Goal: Browse casually: Explore the website without a specific task or goal

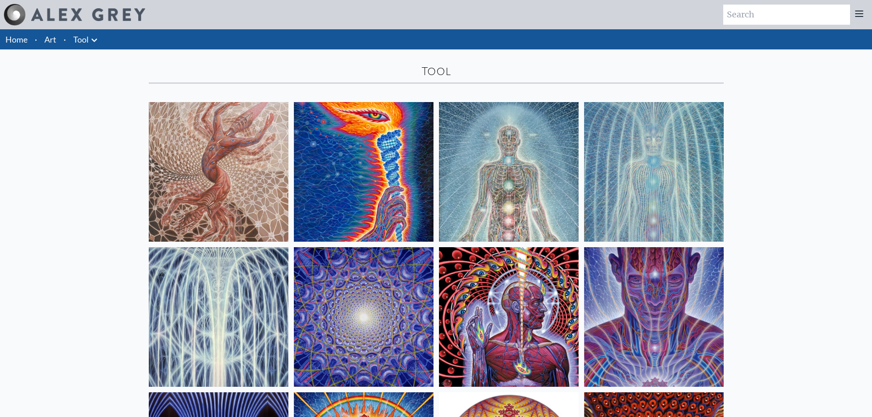
click at [87, 39] on link "Tool" at bounding box center [81, 39] width 16 height 13
drag, startPoint x: 95, startPoint y: 36, endPoint x: 86, endPoint y: 43, distance: 10.4
click at [86, 43] on link "Tool" at bounding box center [81, 39] width 16 height 13
click at [95, 40] on icon at bounding box center [94, 39] width 5 height 3
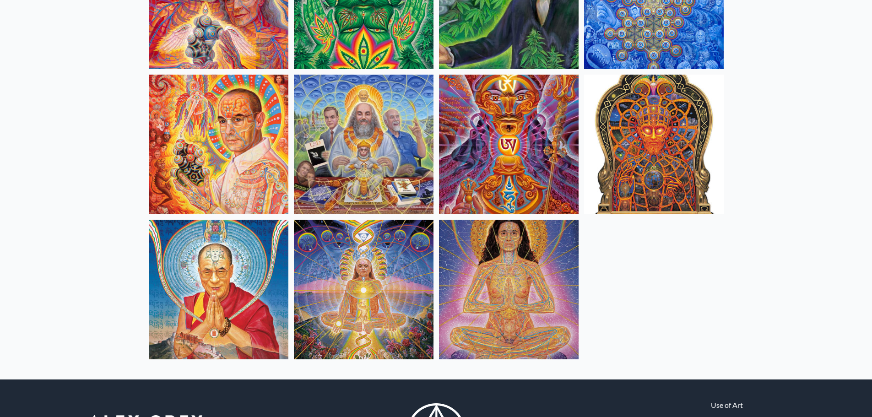
scroll to position [335, 0]
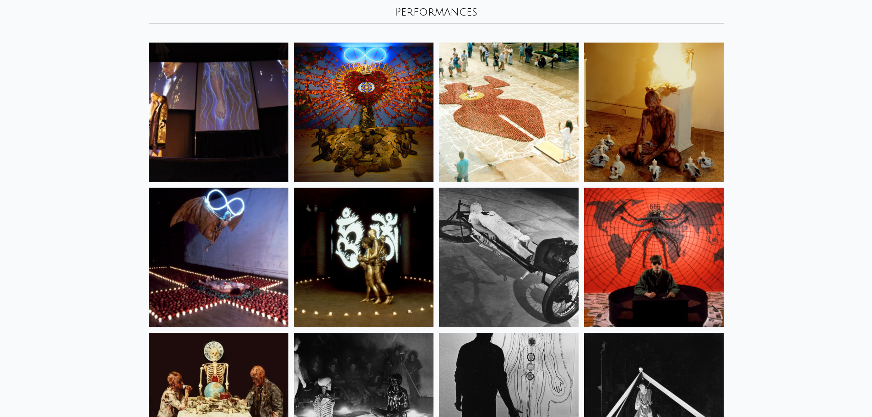
scroll to position [61, 0]
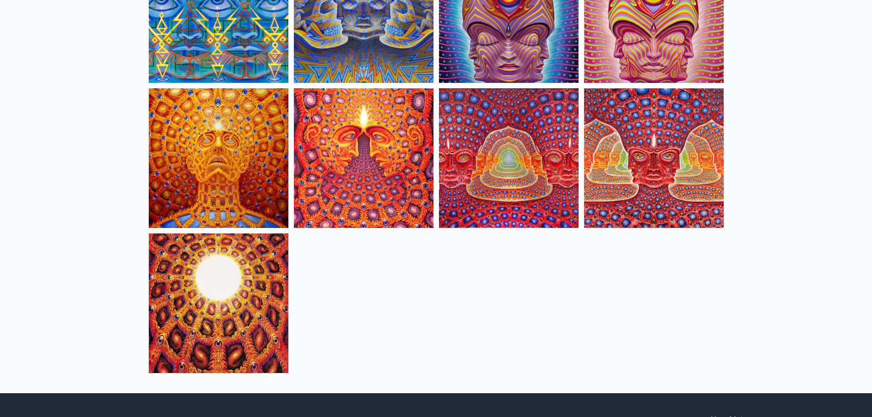
scroll to position [4738, 0]
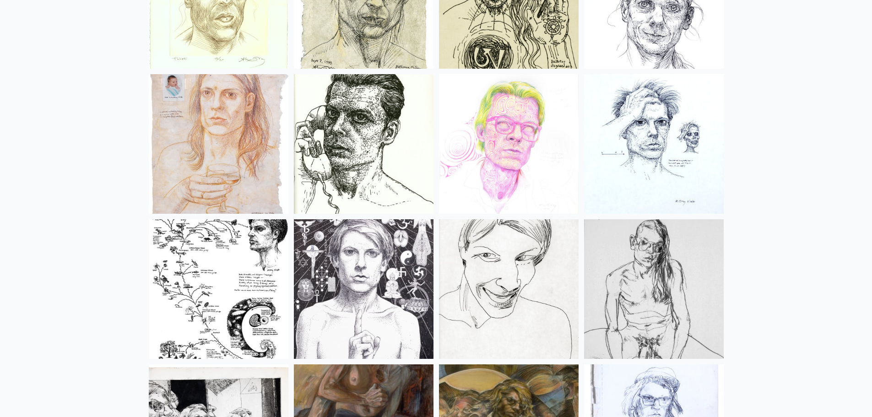
scroll to position [610, 0]
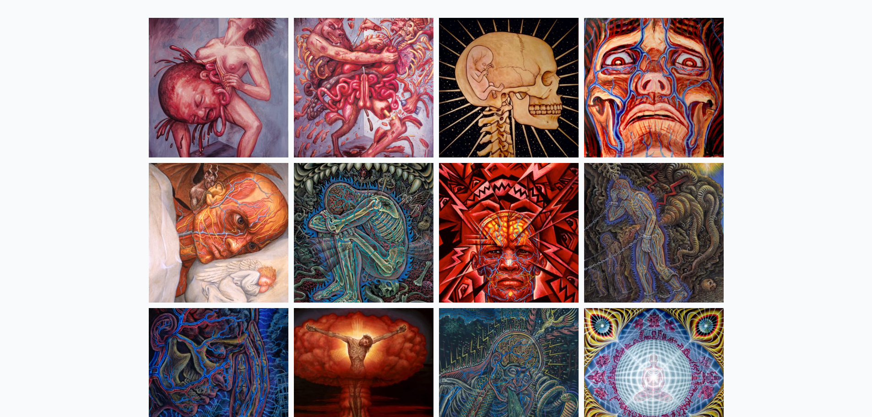
scroll to position [61, 0]
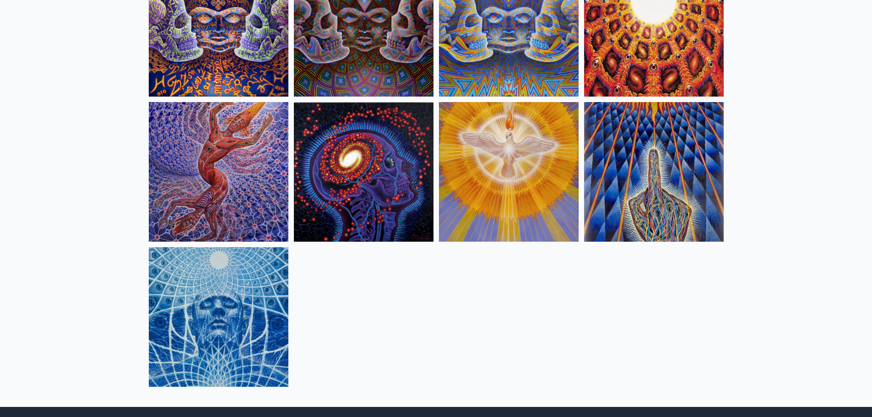
scroll to position [1037, 0]
